Goal: Task Accomplishment & Management: Use online tool/utility

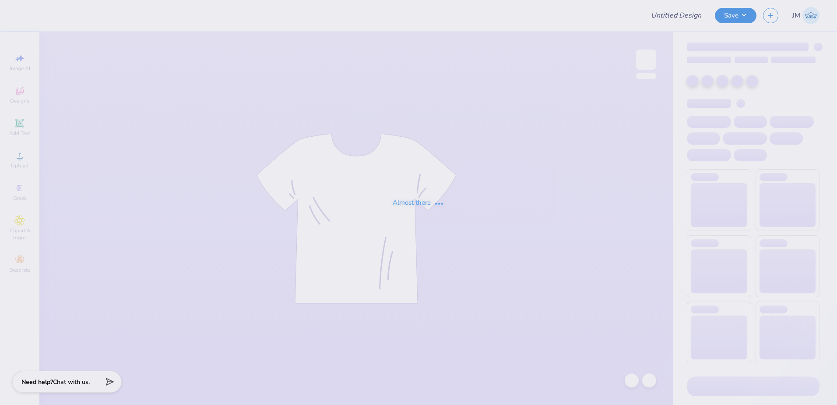
type input "General Merch"
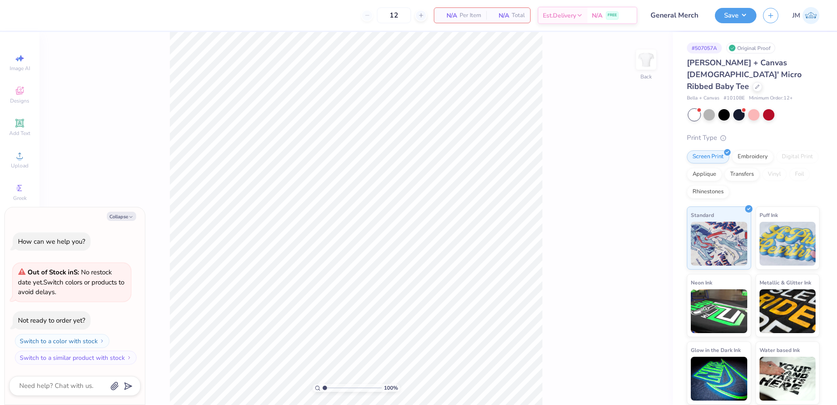
drag, startPoint x: 125, startPoint y: 215, endPoint x: 108, endPoint y: 206, distance: 19.8
click at [125, 215] on button "Collapse" at bounding box center [121, 215] width 29 height 9
type textarea "x"
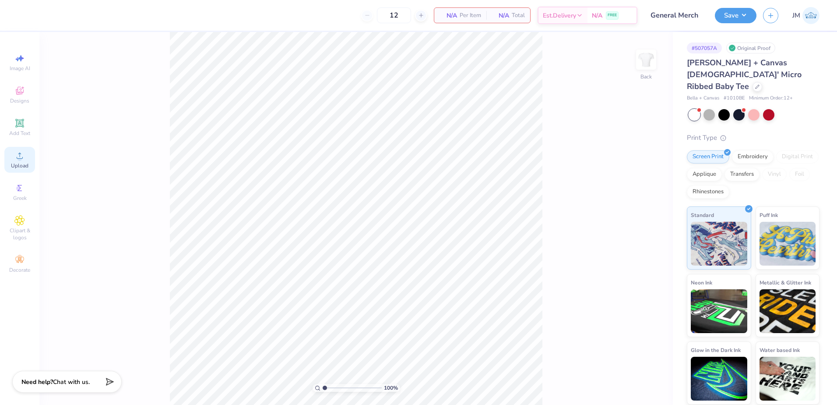
click at [19, 158] on icon at bounding box center [20, 155] width 6 height 6
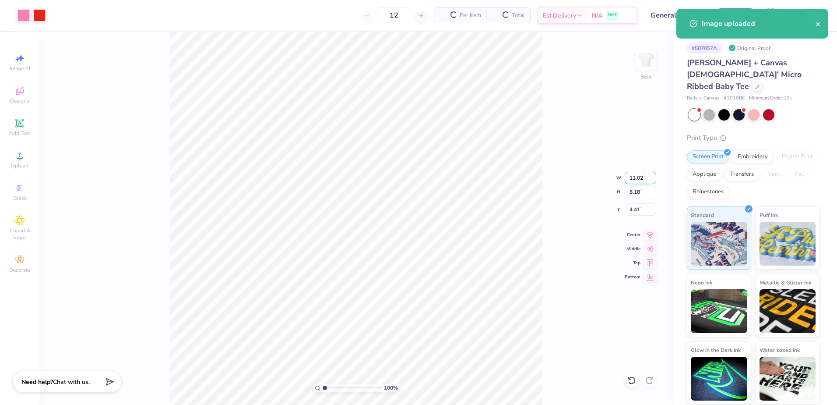
click at [642, 174] on input "11.02" at bounding box center [641, 178] width 32 height 12
type input "7.00"
type input "5.20"
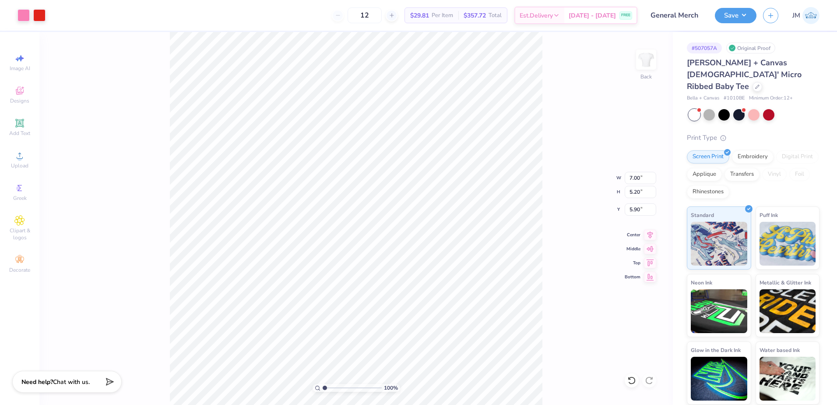
type input "3.00"
click at [21, 123] on icon at bounding box center [19, 123] width 7 height 7
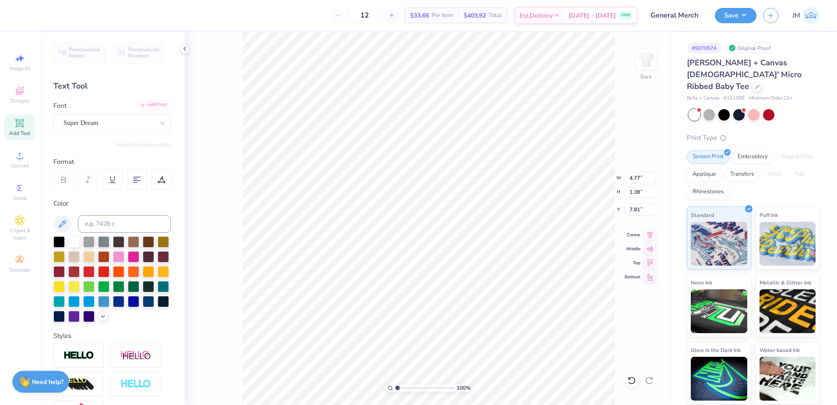
click at [141, 103] on div "Add Font" at bounding box center [153, 105] width 35 height 10
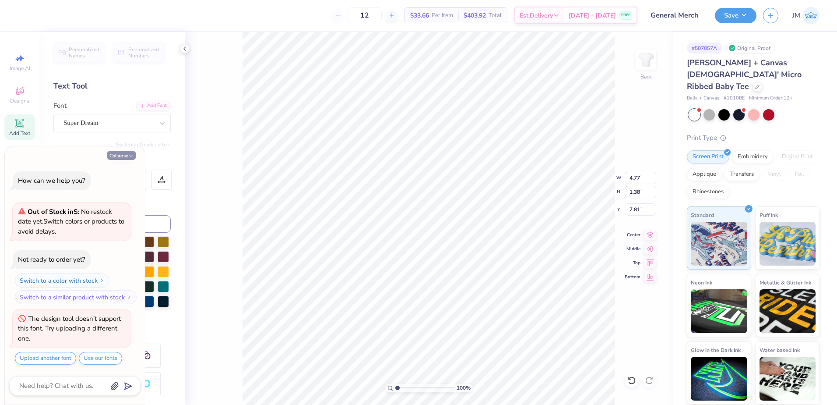
click at [123, 155] on button "Collapse" at bounding box center [121, 155] width 29 height 9
type textarea "x"
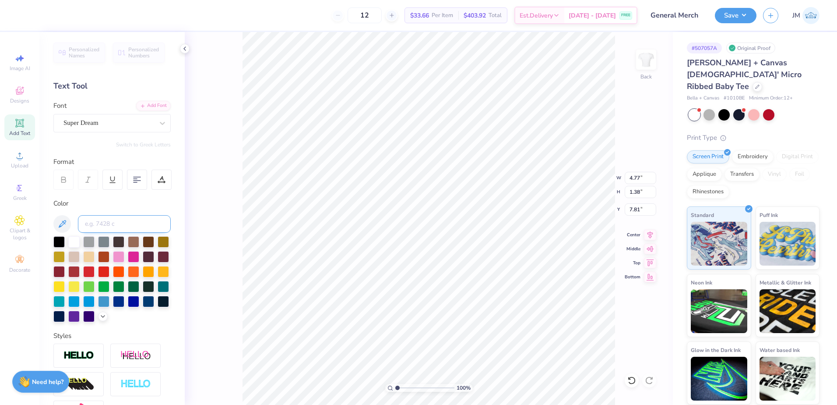
click at [104, 227] on input at bounding box center [124, 224] width 93 height 18
type input "2705"
click at [151, 102] on div "Add Font" at bounding box center [153, 105] width 35 height 10
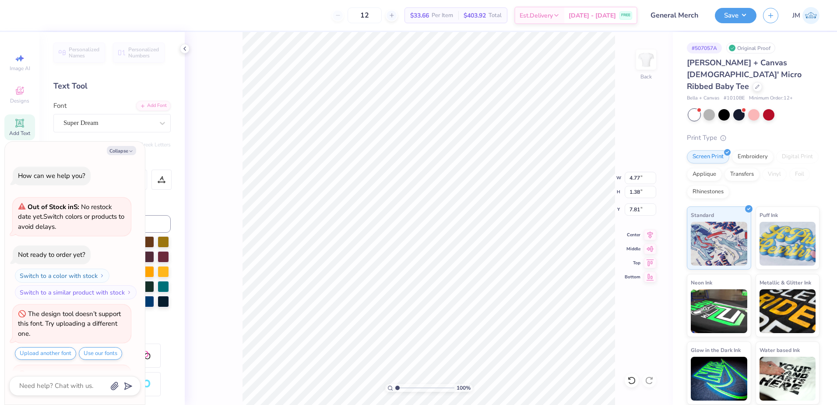
scroll to position [7, 1]
type textarea "x"
type input "7.00"
type input "5.20"
type input "3.00"
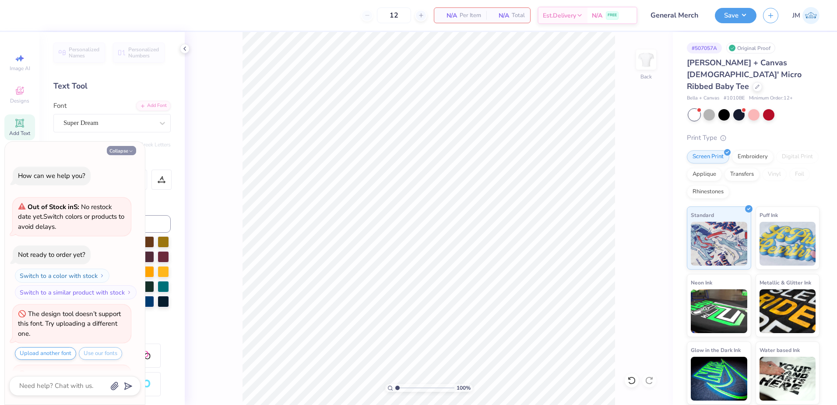
click at [127, 149] on button "Collapse" at bounding box center [121, 150] width 29 height 9
type textarea "x"
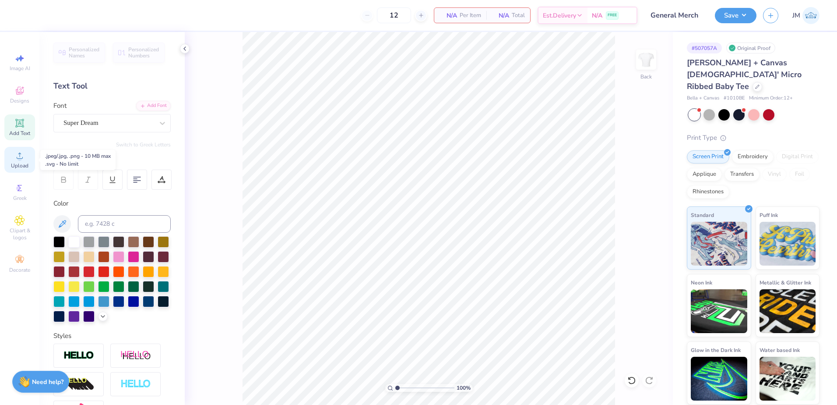
click at [22, 162] on div "Upload" at bounding box center [19, 160] width 31 height 26
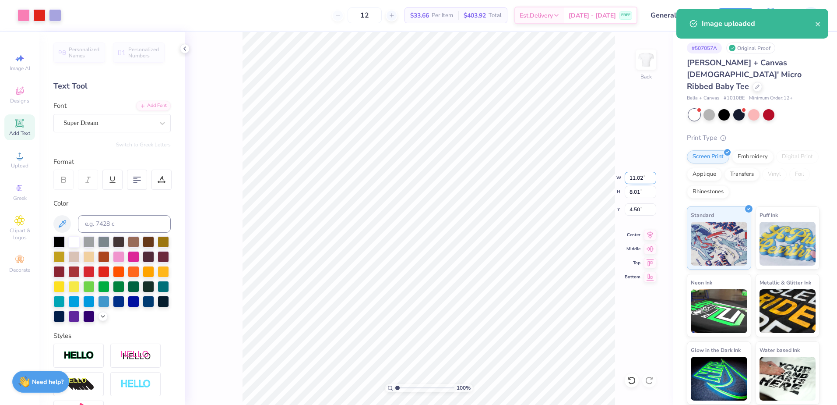
click at [635, 176] on input "11.02" at bounding box center [641, 178] width 32 height 12
type input "7.00"
type input "5.09"
click at [637, 209] on input "5.96" at bounding box center [641, 209] width 32 height 12
click at [640, 194] on input "5.09" at bounding box center [641, 192] width 32 height 12
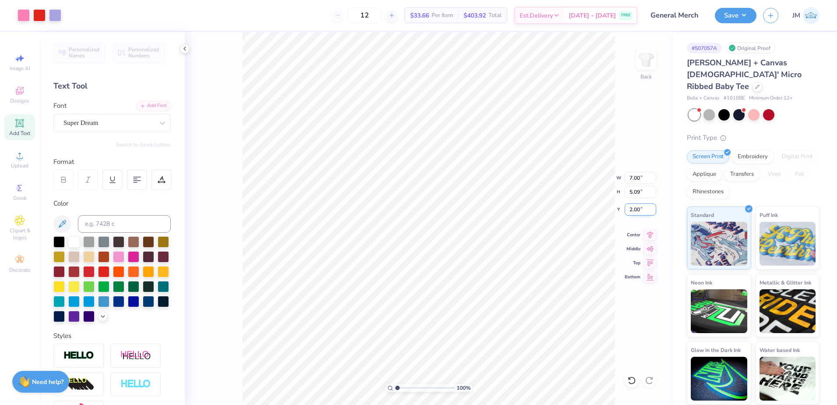
click at [638, 204] on input "2.00" at bounding box center [641, 209] width 32 height 12
type input "3.00"
click at [634, 191] on input "5.09" at bounding box center [641, 192] width 32 height 12
click at [637, 179] on input "7.00" at bounding box center [641, 178] width 32 height 12
type input "8.00"
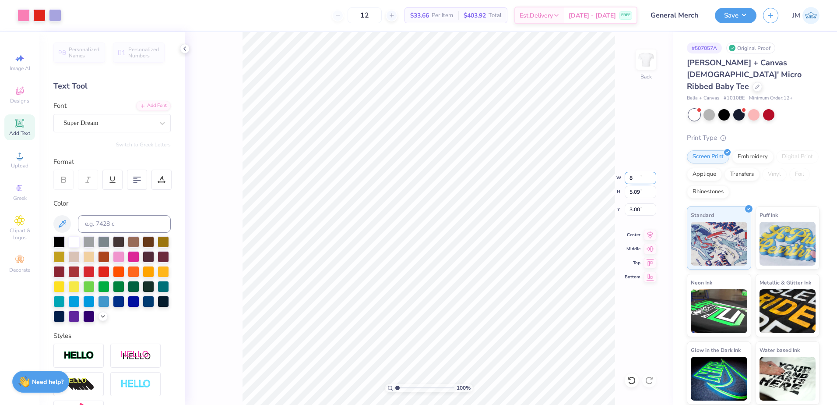
type input "5.81"
type input "2.64"
click at [634, 183] on input "8.00" at bounding box center [641, 178] width 32 height 12
type input "9.00"
type input "6.54"
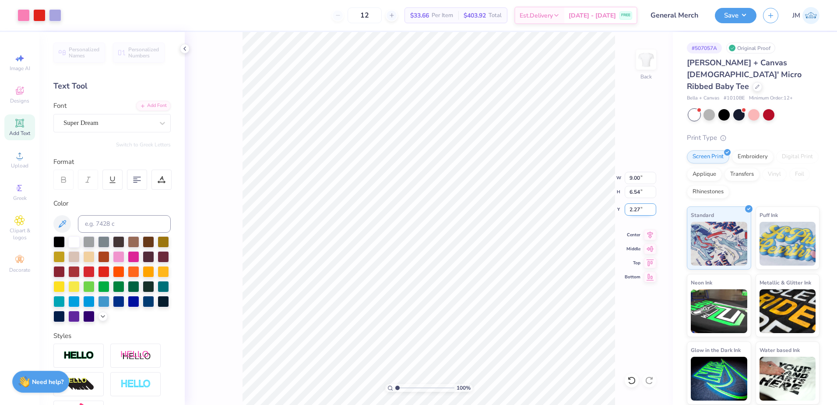
click at [639, 208] on input "2.27" at bounding box center [641, 209] width 32 height 12
type input "3.00"
click at [650, 232] on icon at bounding box center [651, 233] width 6 height 7
click at [723, 15] on button "Save" at bounding box center [736, 14] width 42 height 15
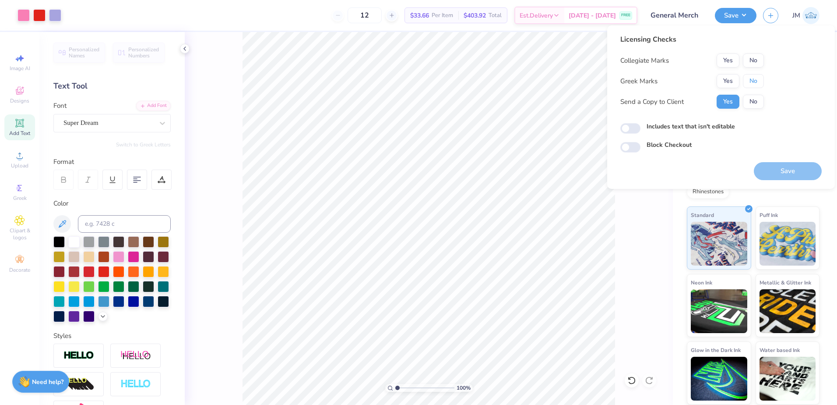
drag, startPoint x: 751, startPoint y: 79, endPoint x: 750, endPoint y: 70, distance: 9.2
click at [750, 79] on button "No" at bounding box center [753, 81] width 21 height 14
drag, startPoint x: 750, startPoint y: 52, endPoint x: 755, endPoint y: 59, distance: 8.9
click at [753, 55] on div "Licensing Checks Collegiate Marks Yes No Greek Marks Yes No Send a Copy to Clie…" at bounding box center [692, 74] width 144 height 81
drag, startPoint x: 758, startPoint y: 55, endPoint x: 763, endPoint y: 69, distance: 14.8
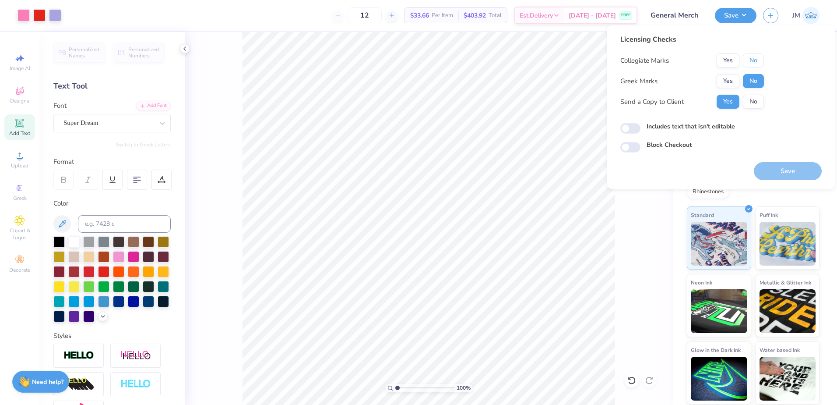
click at [758, 56] on button "No" at bounding box center [753, 60] width 21 height 14
click at [779, 169] on button "Save" at bounding box center [788, 171] width 68 height 18
